Goal: Task Accomplishment & Management: Manage account settings

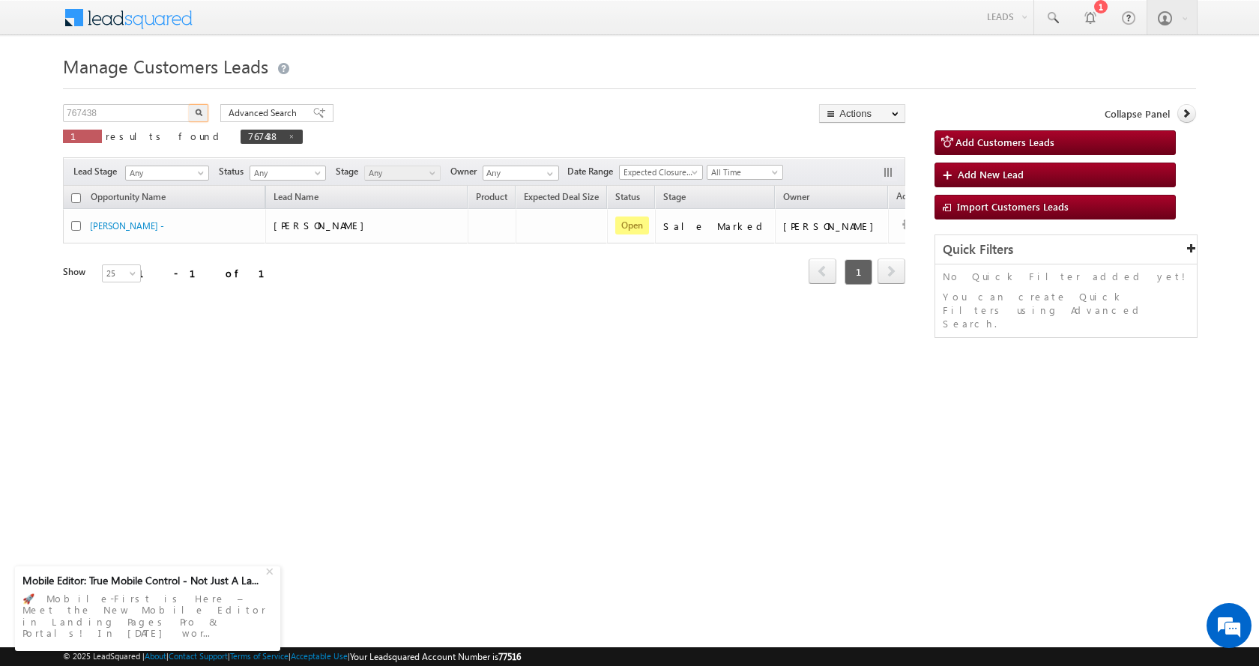
click at [51, 120] on body "Menu [PERSON_NAME] sitar a11@k serve .co.i" at bounding box center [629, 212] width 1259 height 425
type input "766894"
click at [189, 104] on button "button" at bounding box center [198, 113] width 19 height 18
click at [198, 112] on img "button" at bounding box center [198, 112] width 7 height 7
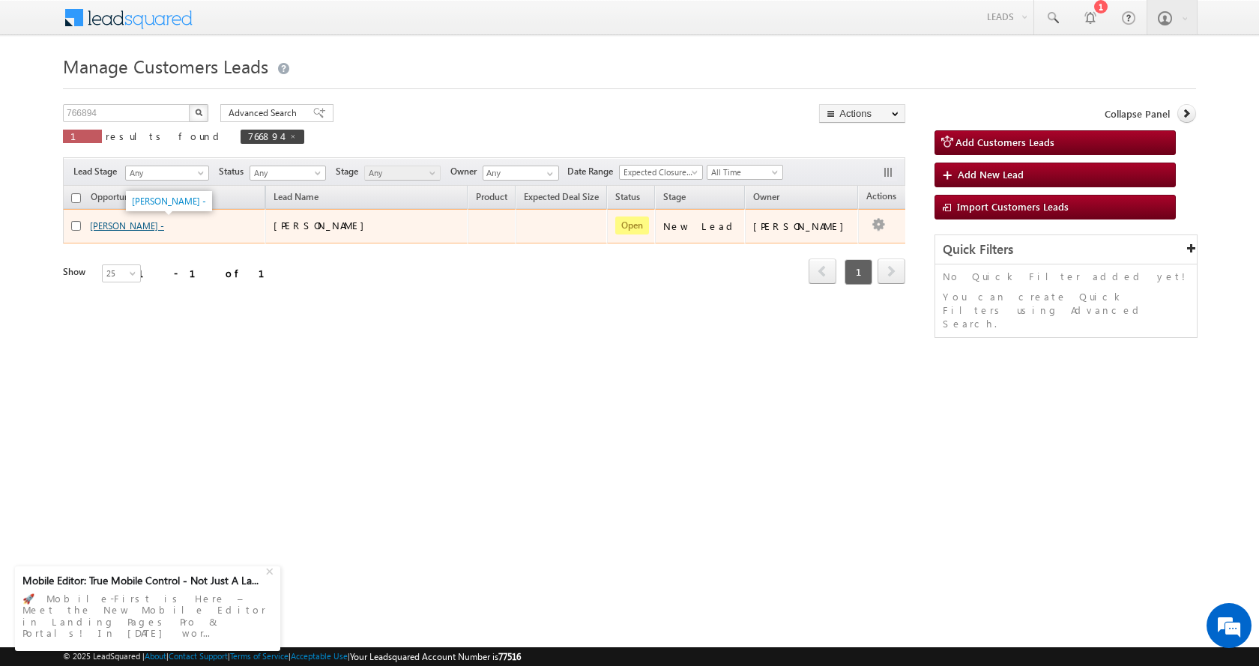
click at [119, 229] on link "[PERSON_NAME] -" at bounding box center [127, 225] width 74 height 11
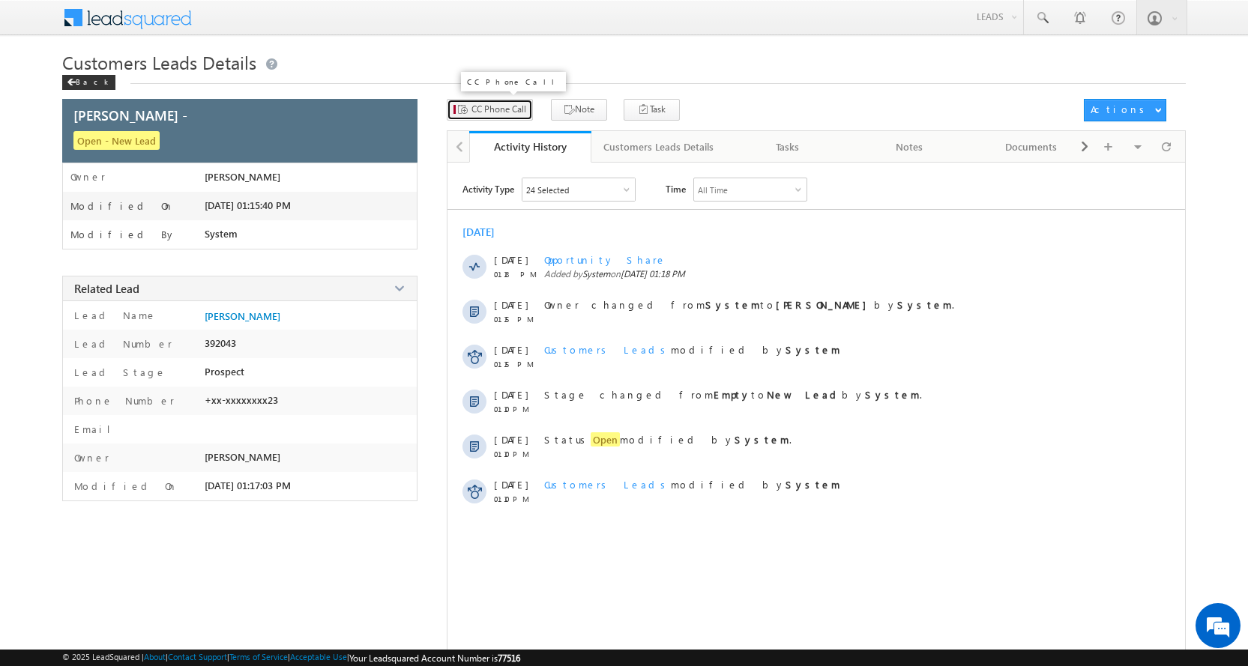
click at [502, 109] on span "CC Phone Call" at bounding box center [498, 109] width 55 height 13
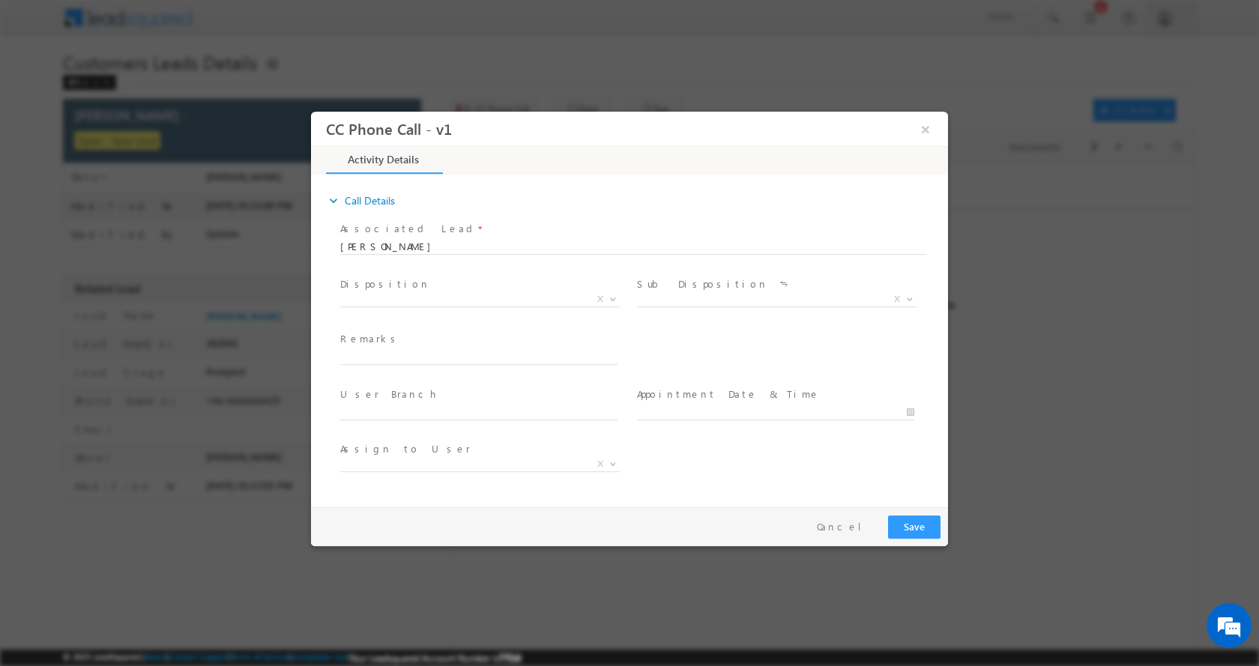
select select "sachin.kumar2@sgrlimited.in"
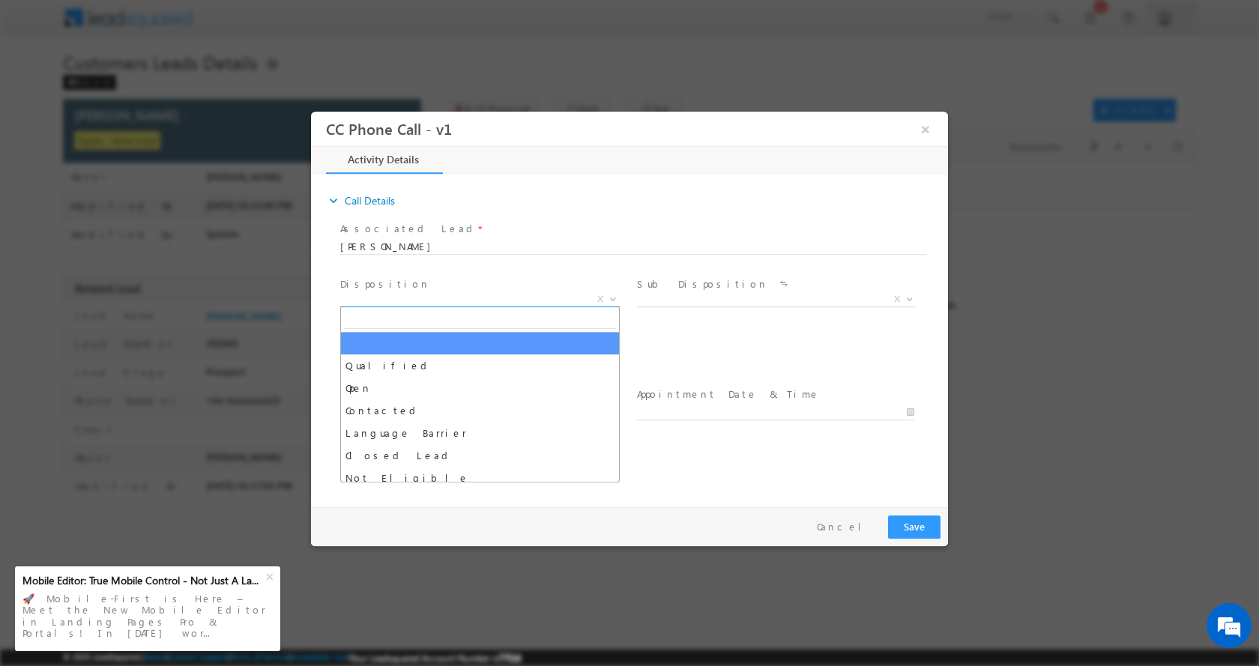
click at [616, 300] on span at bounding box center [611, 297] width 15 height 19
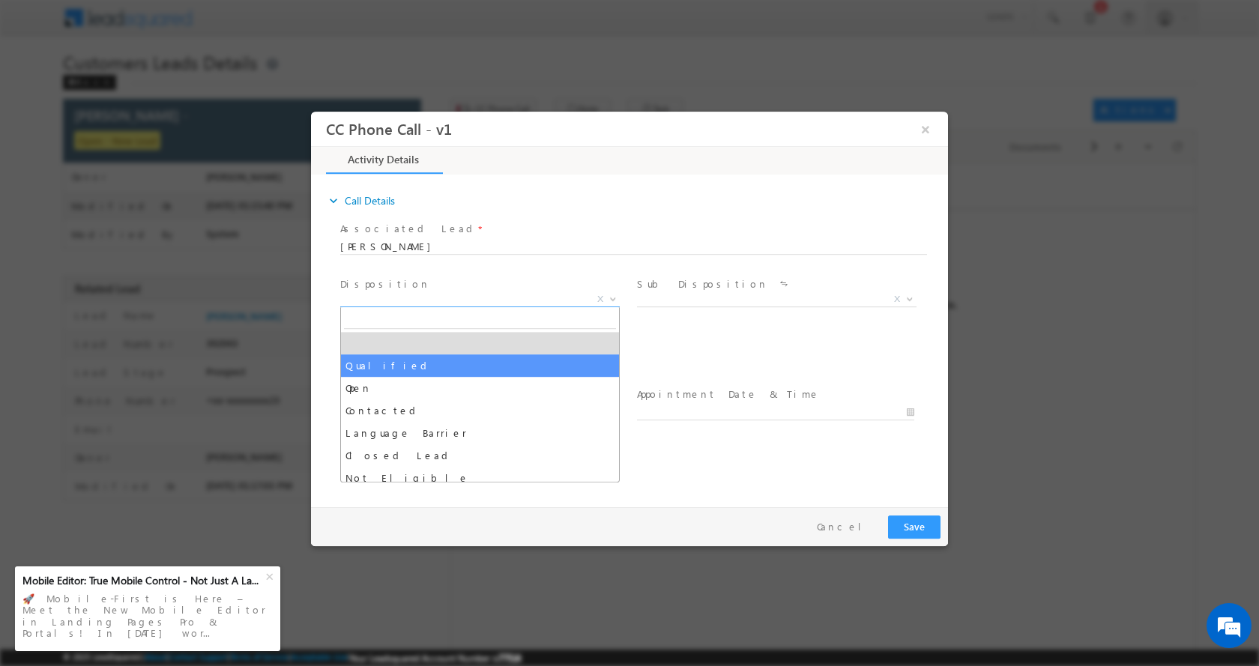
select select "Qualified"
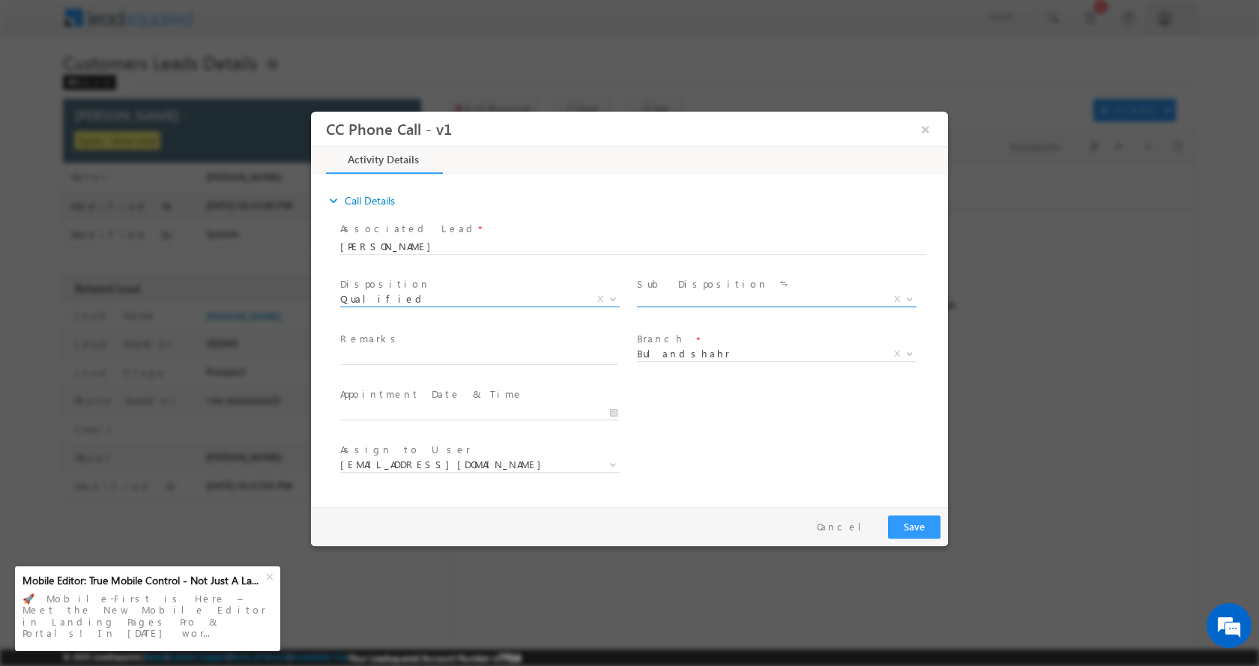
click at [911, 291] on span at bounding box center [908, 297] width 15 height 19
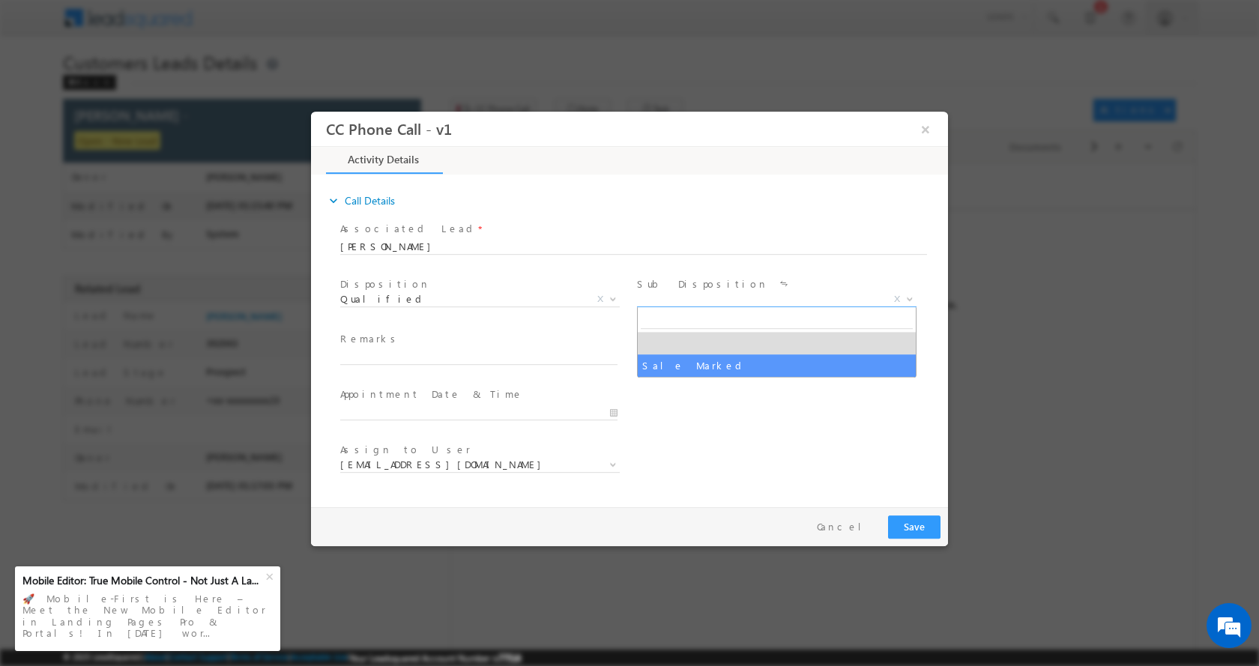
select select "Sale Marked"
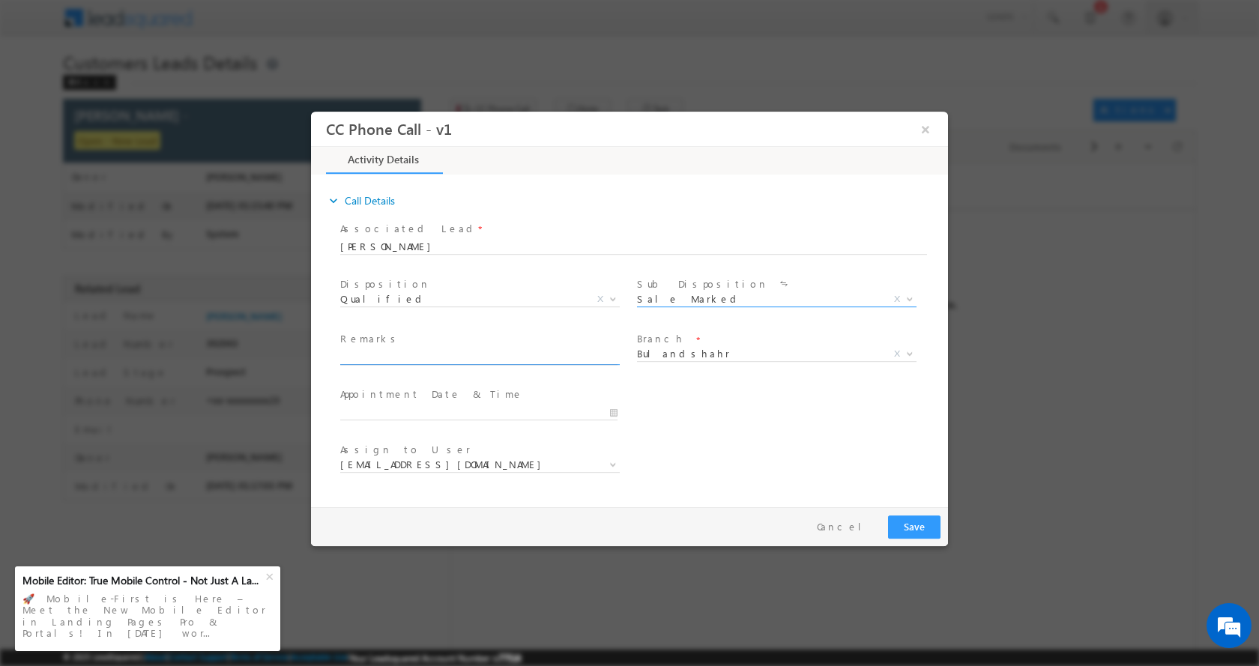
click at [442, 351] on input "text" at bounding box center [478, 356] width 277 height 15
paste input "Nemveer Singh-9368426423-RENOV-LOAN-7 L- PV-15 L-REG-AGE-45-MILK DEHRY-30 K-EMI…"
type input "Nemveer Singh-9368426423-RENOV-LOAN-7 L- PV-15 L-REG-AGE-45-MILK DEHRY-30 K-EMI…"
click at [606, 411] on input "08/19/2025 3:18 PM" at bounding box center [478, 412] width 277 height 15
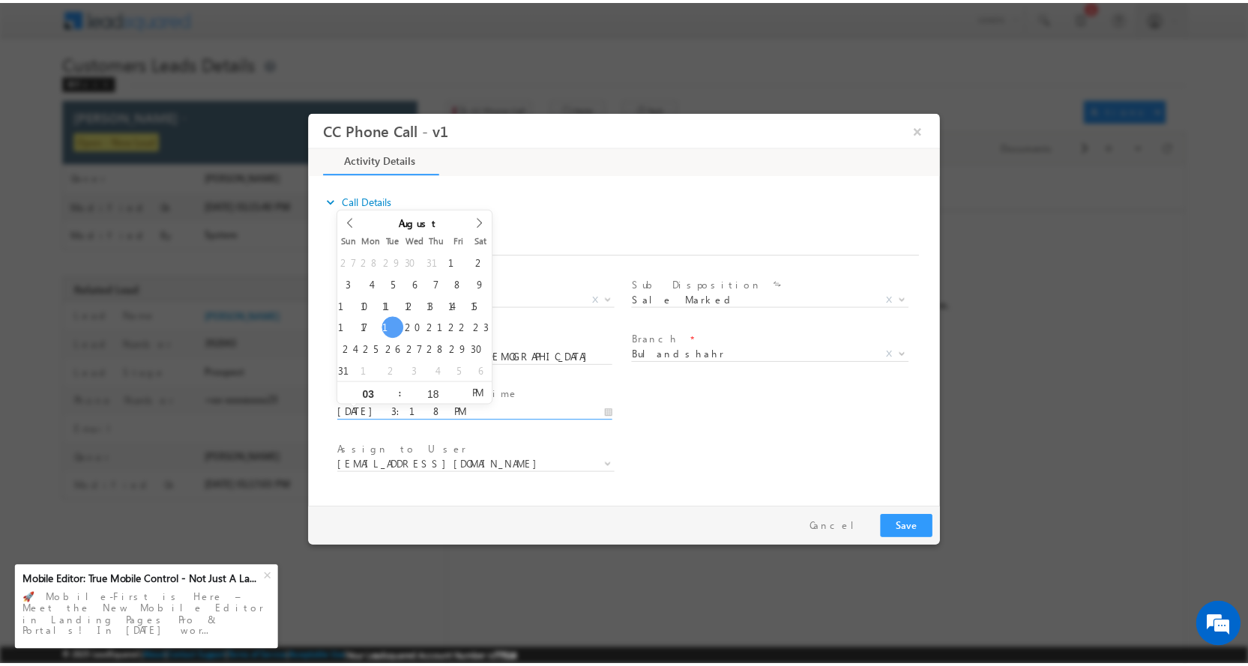
scroll to position [0, 0]
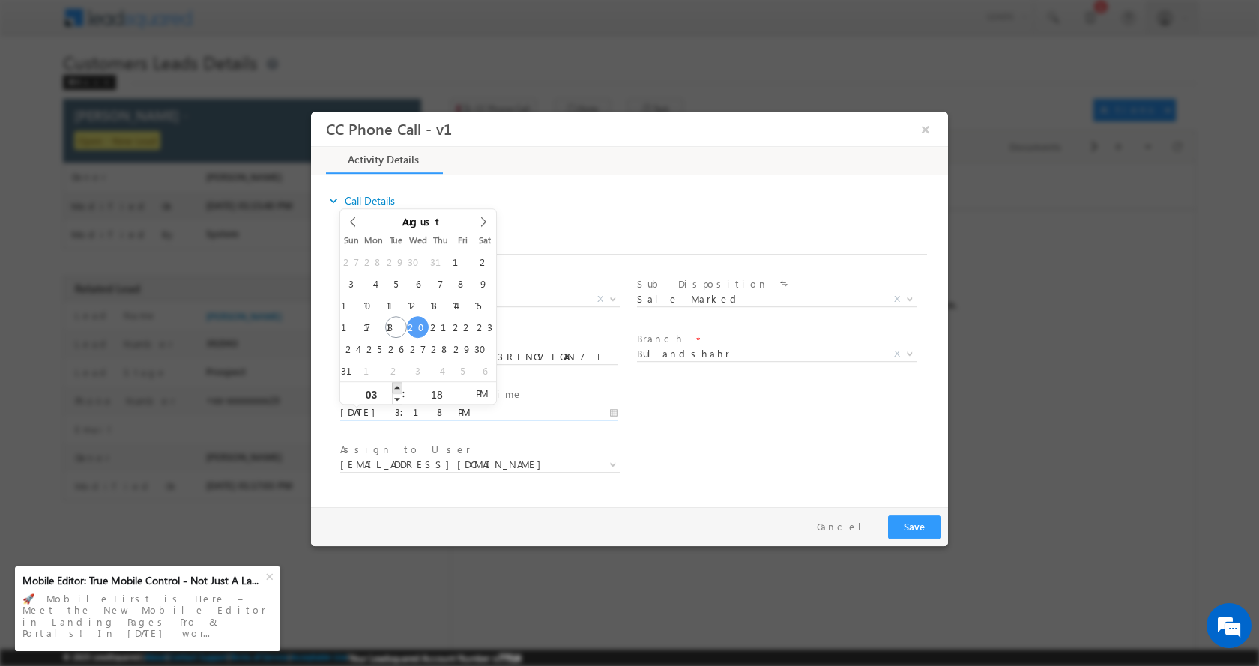
type input "08/20/2025 4:18 PM"
type input "04"
click at [397, 384] on span at bounding box center [397, 386] width 10 height 11
click at [902, 520] on button "Save" at bounding box center [914, 526] width 52 height 23
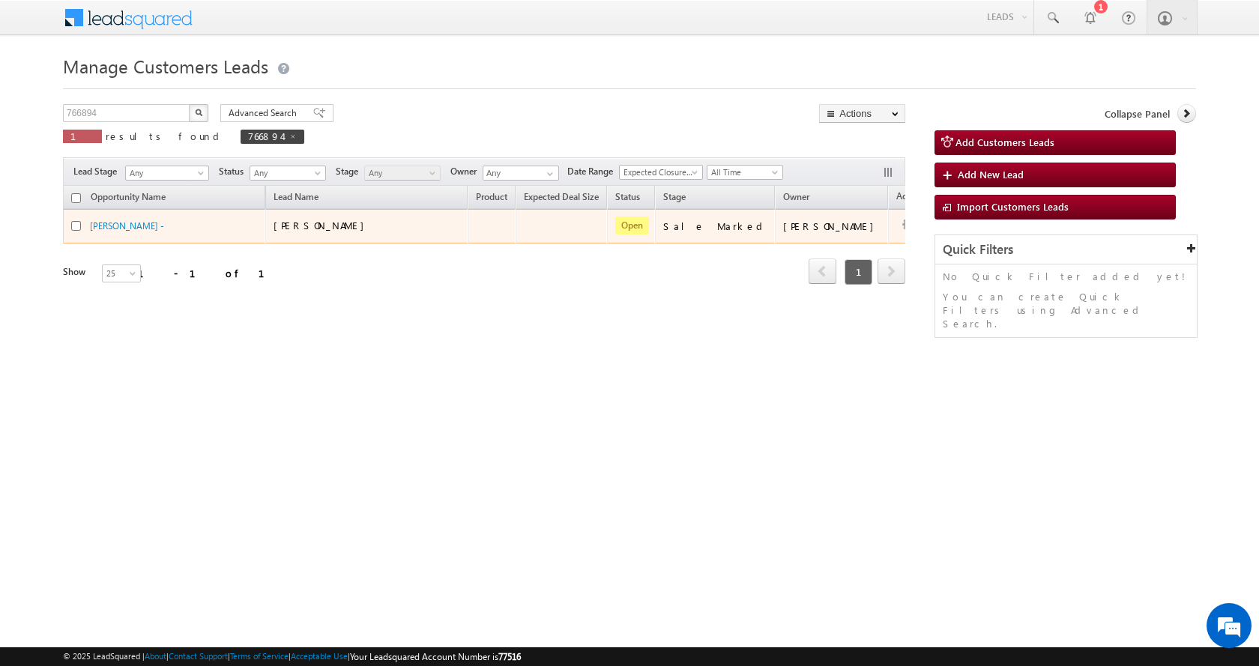
click at [901, 220] on button "button" at bounding box center [908, 224] width 15 height 15
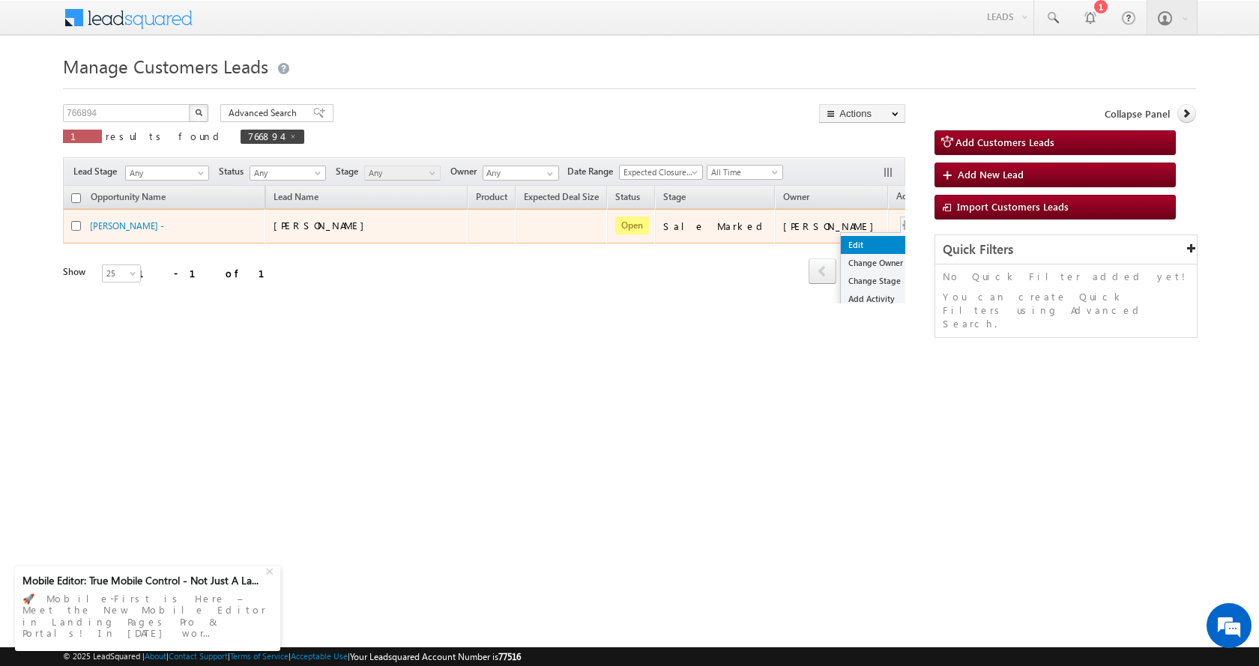
click at [841, 242] on link "Edit" at bounding box center [878, 245] width 75 height 18
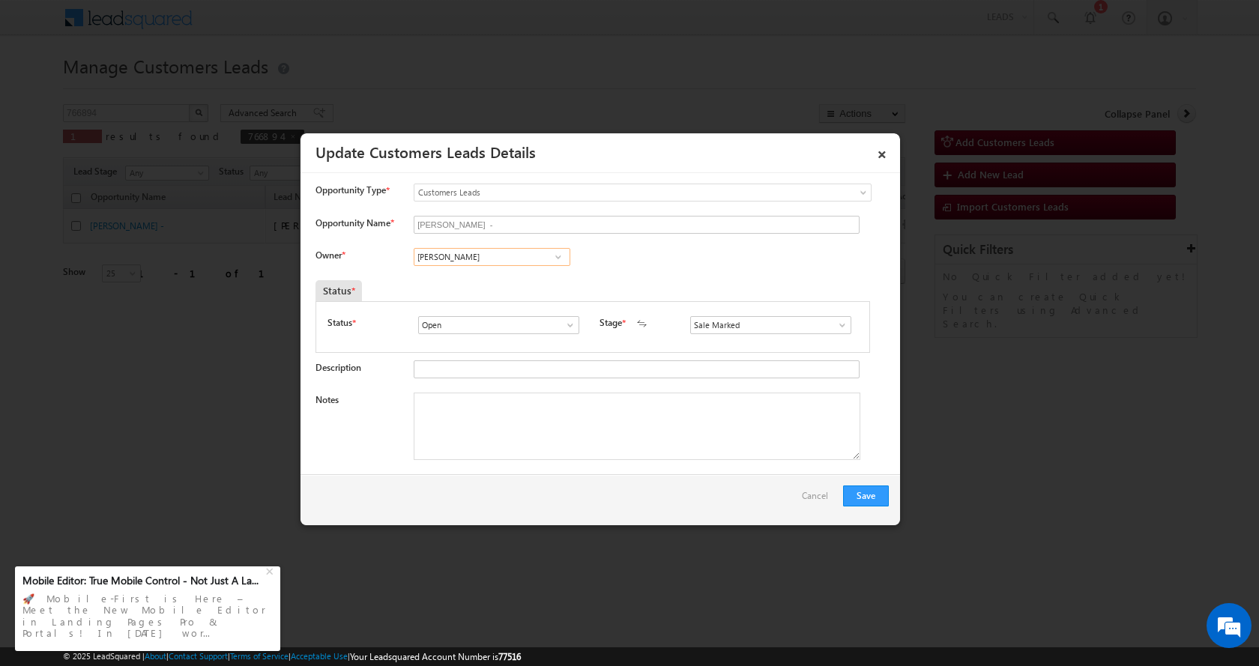
click at [468, 253] on input "Ashish Chaudhary" at bounding box center [492, 257] width 157 height 18
paste input "atul.kumar@sgrlimited.in"
click at [530, 334] on span "atul.kr@sgrlimited.in" at bounding box center [487, 338] width 135 height 11
type input "Atul Kumar"
drag, startPoint x: 484, startPoint y: 432, endPoint x: 494, endPoint y: 432, distance: 9.7
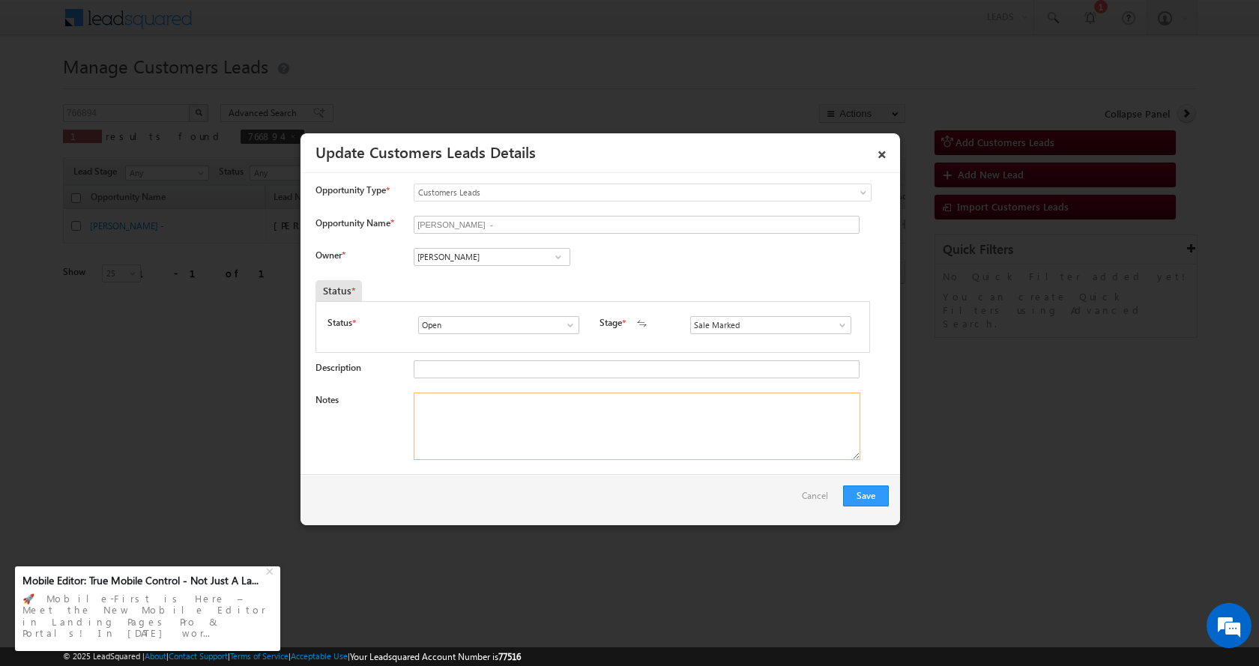
click at [489, 432] on textarea "Notes" at bounding box center [637, 426] width 447 height 67
paste textarea "atul.kumar@sgrlimited.in"
type textarea "atul.kumar@sgrlimited.in"
drag, startPoint x: 460, startPoint y: 396, endPoint x: 324, endPoint y: 402, distance: 136.5
click at [324, 402] on div "Notes atul.kumar@sgrlimited.in" at bounding box center [601, 430] width 573 height 75
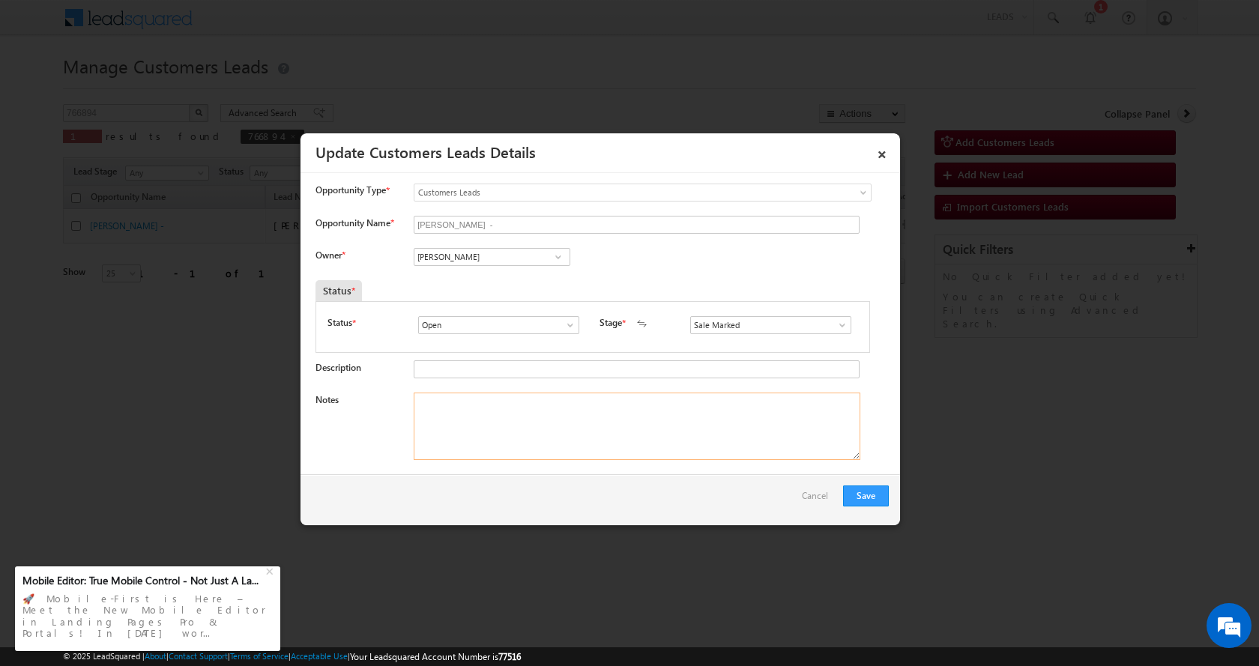
click at [482, 417] on textarea "Notes" at bounding box center [637, 426] width 447 height 67
click at [460, 415] on textarea "Notes" at bounding box center [637, 426] width 447 height 67
click at [434, 396] on textarea "Notes" at bounding box center [637, 426] width 447 height 67
paste textarea "Nemveer Singh-9368426423-RENOV-LOAN-7 L- PV-15 L-REG-AGE-45-MILK DEHRY-30 K-EMI…"
type textarea "Nemveer Singh-9368426423-RENOV-LOAN-7 L- PV-15 L-REG-AGE-45-MILK DEHRY-30 K-EMI…"
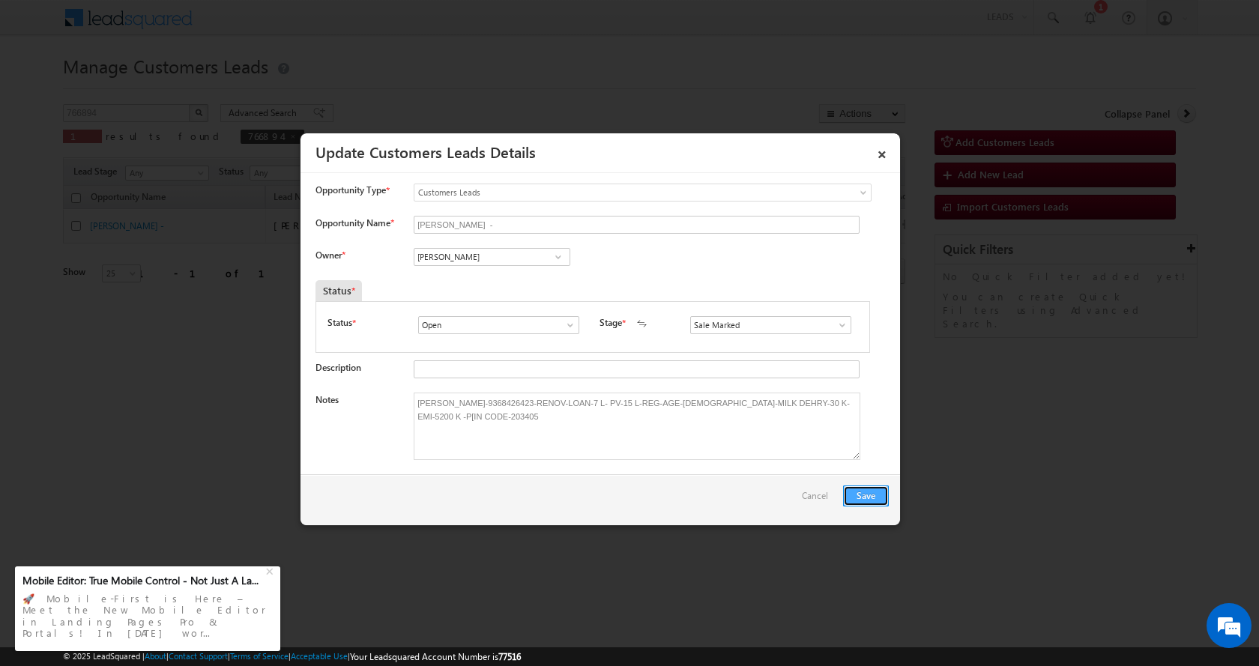
click at [866, 491] on button "Save" at bounding box center [866, 496] width 46 height 21
